Goal: Task Accomplishment & Management: Manage account settings

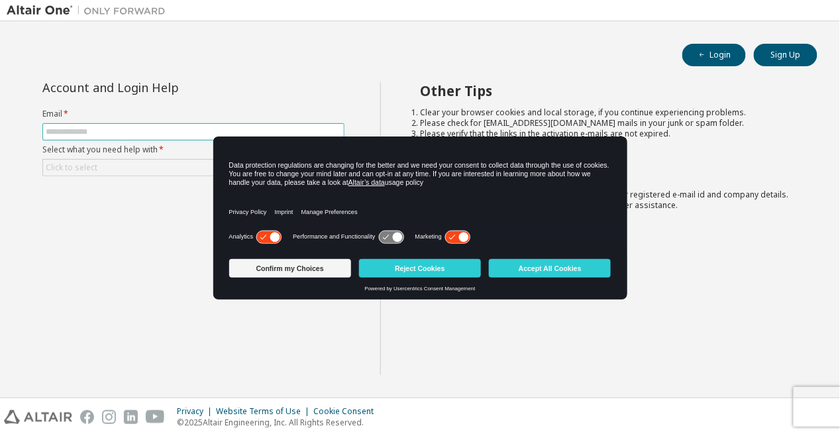
click at [185, 128] on input "text" at bounding box center [193, 132] width 295 height 11
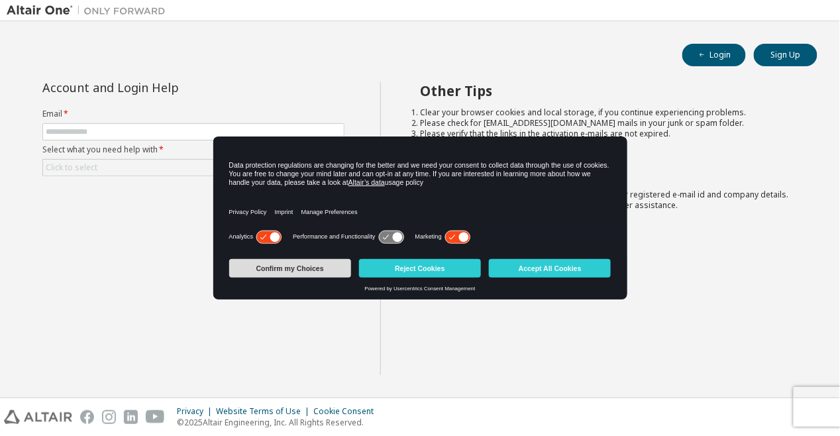
click at [315, 262] on button "Confirm my Choices" at bounding box center [290, 268] width 122 height 19
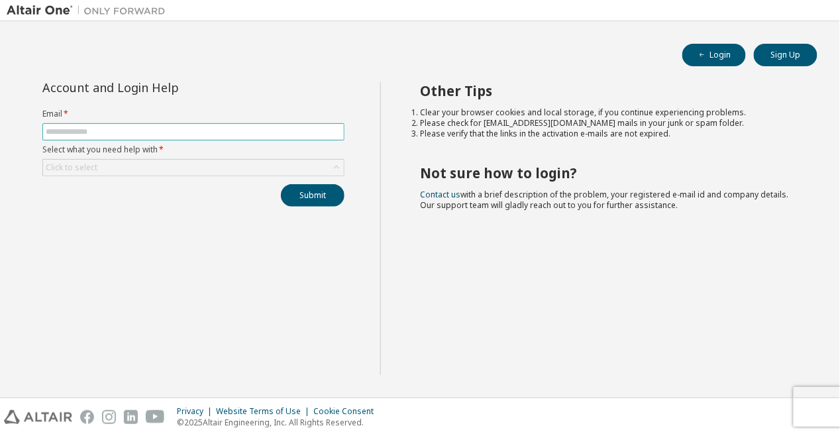
click at [213, 133] on input "text" at bounding box center [193, 132] width 295 height 11
click at [266, 136] on span at bounding box center [193, 131] width 302 height 17
click at [266, 128] on input "text" at bounding box center [193, 132] width 295 height 11
type input "**********"
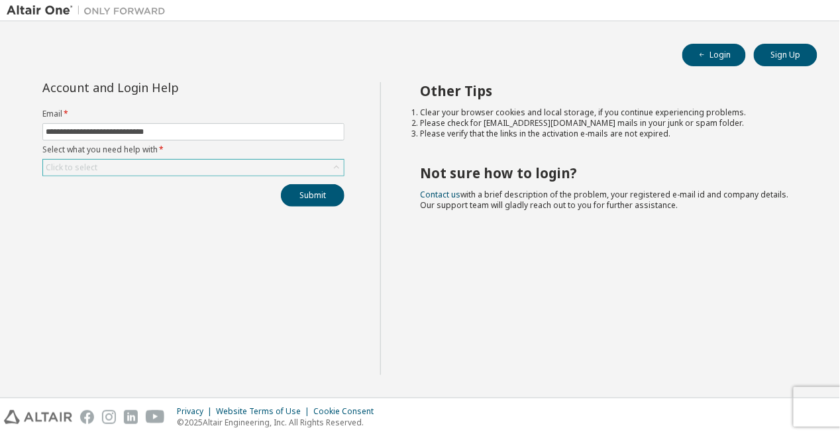
click at [290, 165] on div "Click to select" at bounding box center [193, 168] width 301 height 16
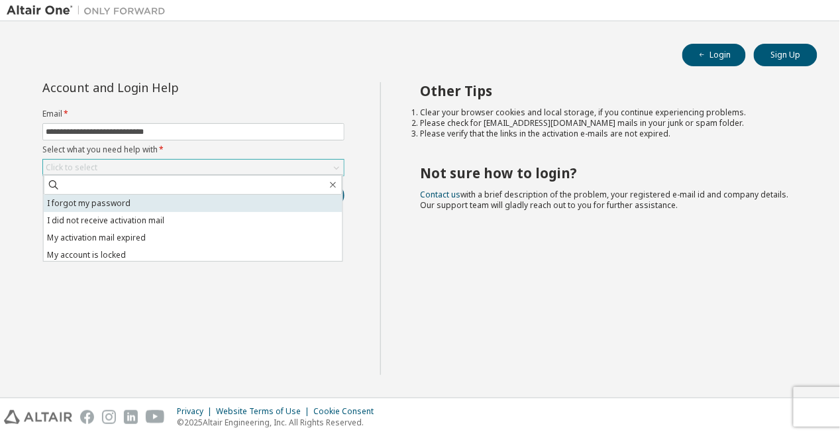
click at [189, 211] on li "I forgot my password" at bounding box center [193, 203] width 299 height 17
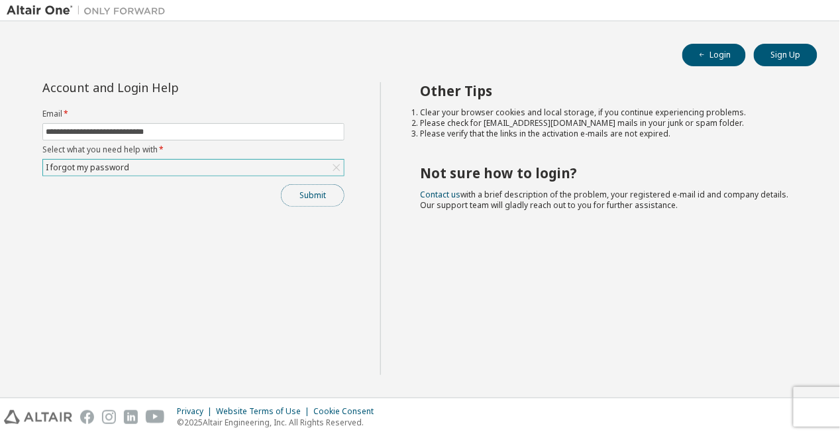
click at [310, 194] on button "Submit" at bounding box center [313, 195] width 64 height 23
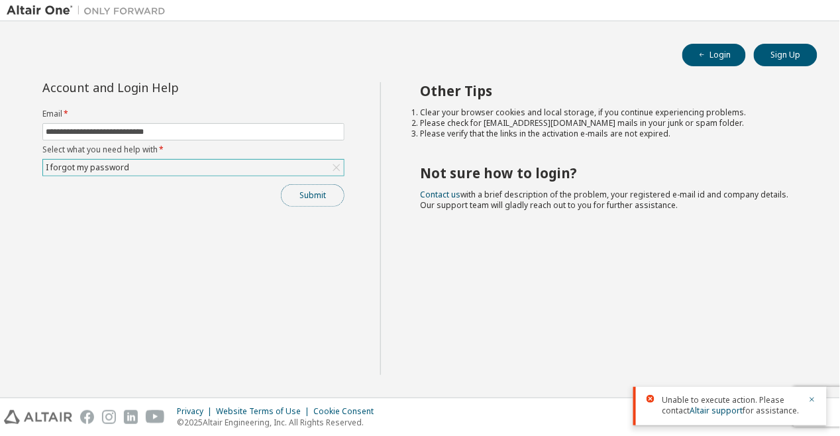
click at [323, 187] on button "Submit" at bounding box center [313, 195] width 64 height 23
click at [298, 195] on button "Submit" at bounding box center [313, 195] width 64 height 23
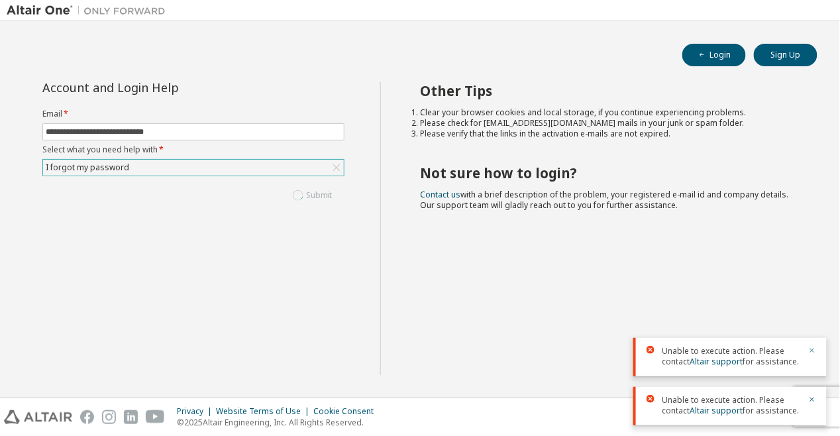
click at [811, 351] on icon "button" at bounding box center [812, 350] width 8 height 8
click at [813, 399] on icon "button" at bounding box center [812, 399] width 8 height 8
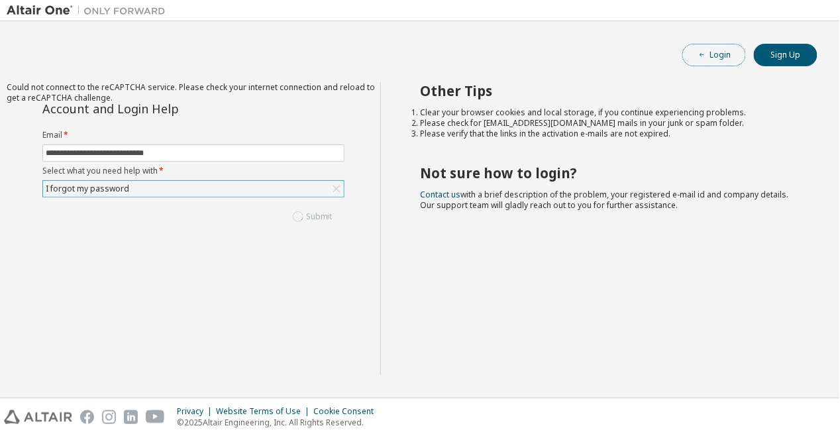
click at [709, 50] on button "Login" at bounding box center [714, 55] width 64 height 23
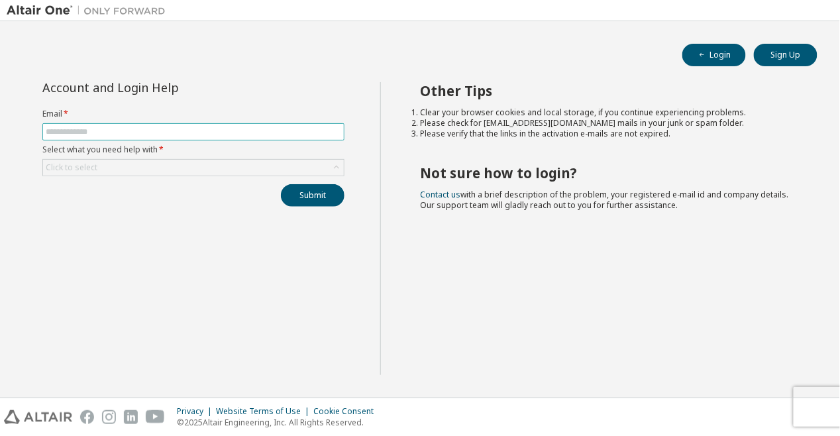
click at [262, 130] on input "text" at bounding box center [193, 132] width 295 height 11
type input "**********"
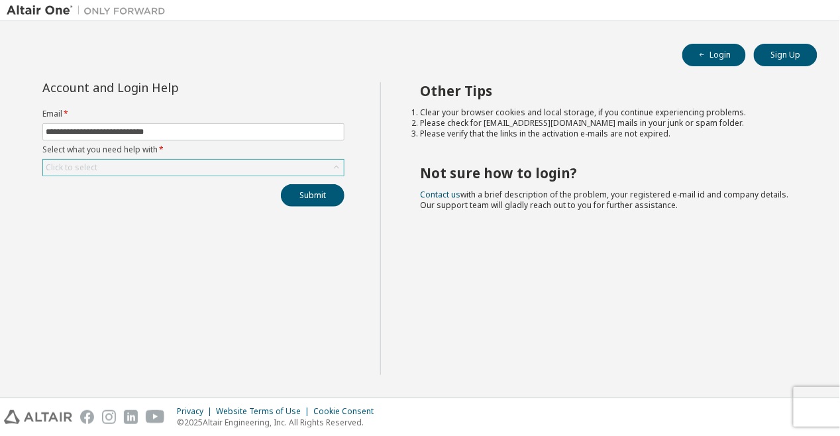
click at [319, 163] on div "Click to select" at bounding box center [193, 168] width 301 height 16
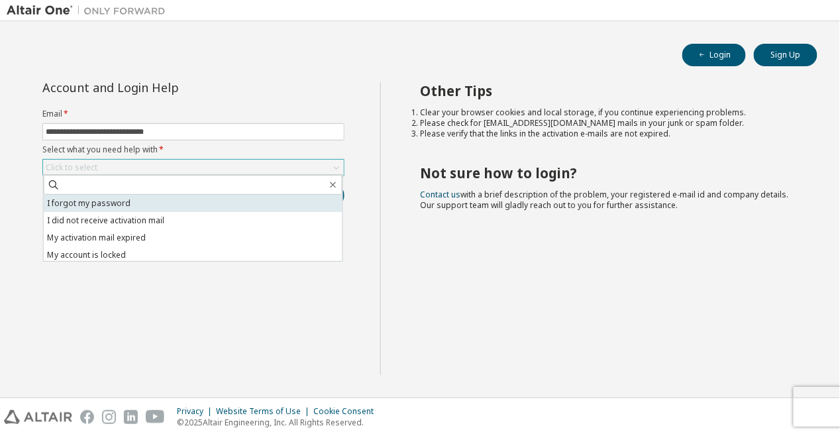
click at [200, 197] on li "I forgot my password" at bounding box center [193, 203] width 299 height 17
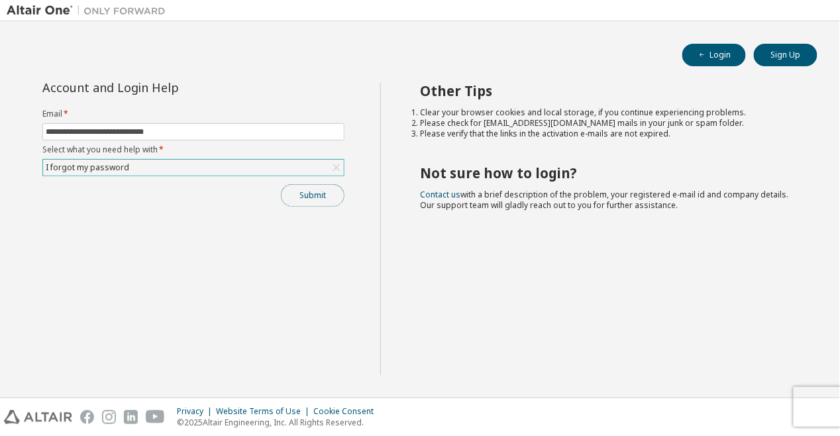
click at [325, 193] on button "Submit" at bounding box center [313, 195] width 64 height 23
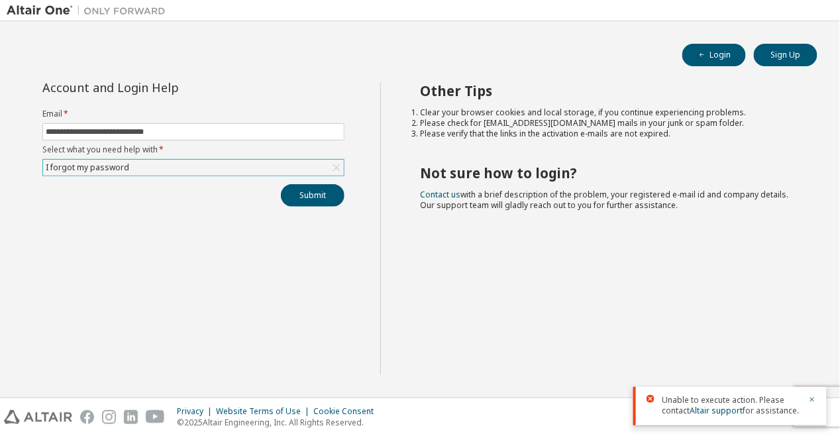
click at [747, 403] on span "Unable to execute action. Please contact Altair support for assistance." at bounding box center [731, 405] width 138 height 21
click at [725, 413] on link "Altair support" at bounding box center [716, 410] width 53 height 11
click at [653, 273] on div "Other Tips Clear your browser cookies and local storage, if you continue experi…" at bounding box center [607, 228] width 454 height 293
click at [319, 181] on div "**********" at bounding box center [193, 144] width 318 height 125
click at [332, 189] on button "Submit" at bounding box center [313, 195] width 64 height 23
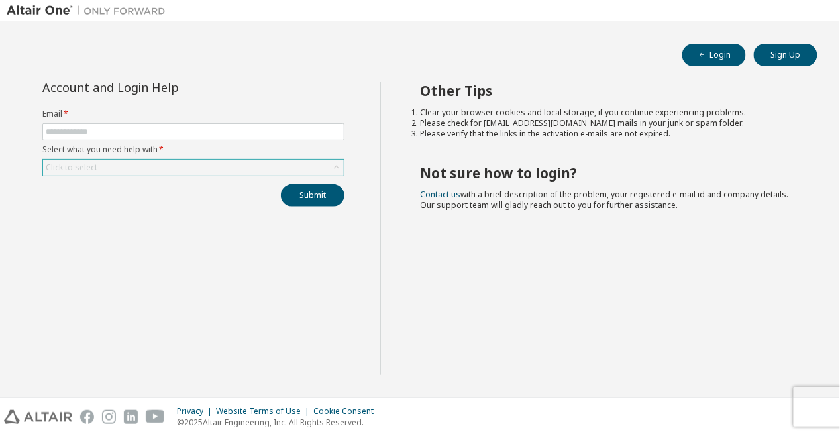
click at [325, 168] on div "Click to select" at bounding box center [193, 168] width 301 height 16
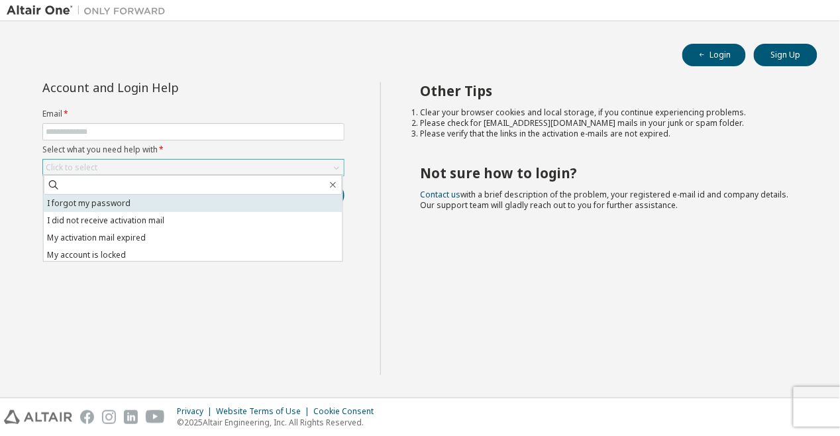
click at [200, 207] on li "I forgot my password" at bounding box center [193, 203] width 299 height 17
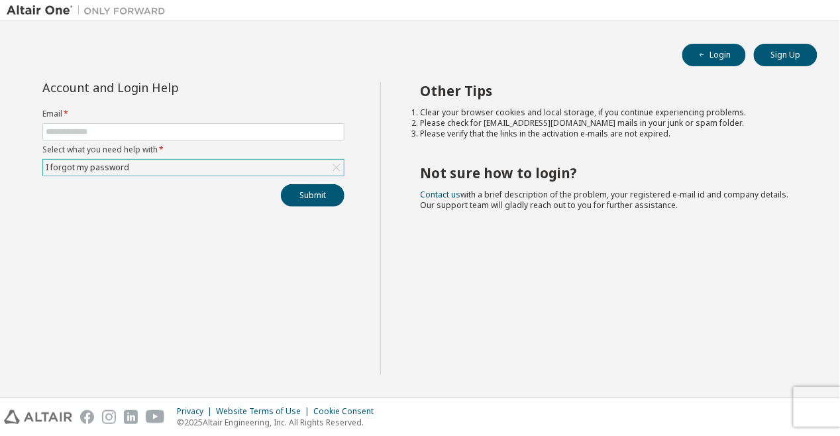
click at [285, 141] on form "Email * Select what you need help with * I forgot my password" at bounding box center [193, 143] width 302 height 68
click at [291, 136] on input "text" at bounding box center [193, 132] width 295 height 11
type input "**********"
click at [340, 197] on button "Submit" at bounding box center [313, 195] width 64 height 23
click at [821, 411] on div "Privacy Website Terms of Use Cookie Consent © 2025 Altair Engineering, Inc. All…" at bounding box center [420, 417] width 840 height 38
